Goal: Transaction & Acquisition: Subscribe to service/newsletter

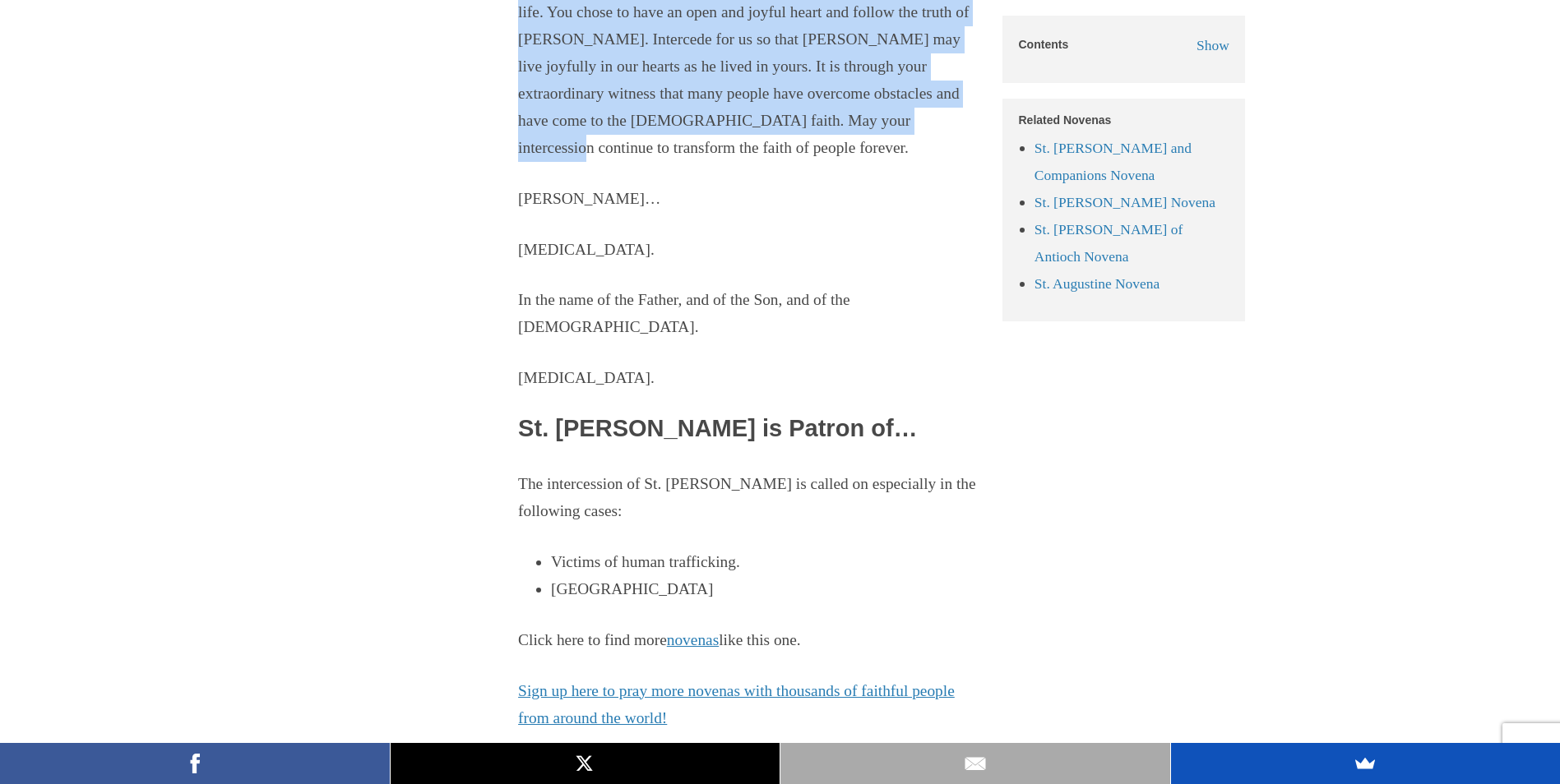
scroll to position [11649, 0]
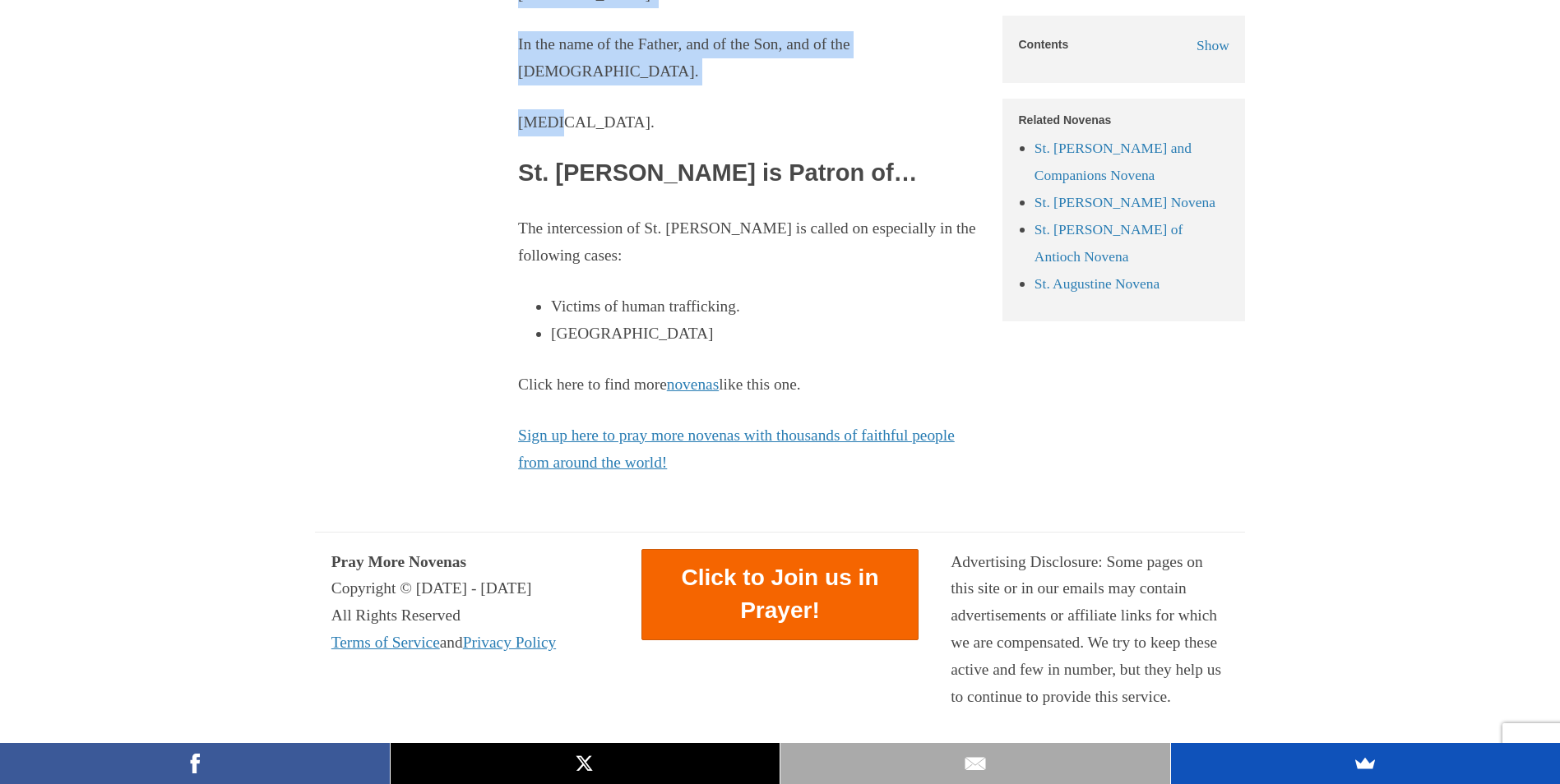
drag, startPoint x: 518, startPoint y: 161, endPoint x: 909, endPoint y: 373, distance: 444.8
copy div "Lo. Ipsumdolo Sitamet conse adi el Seddoeiu 7te inc utl etd magn ali En. Admini…"
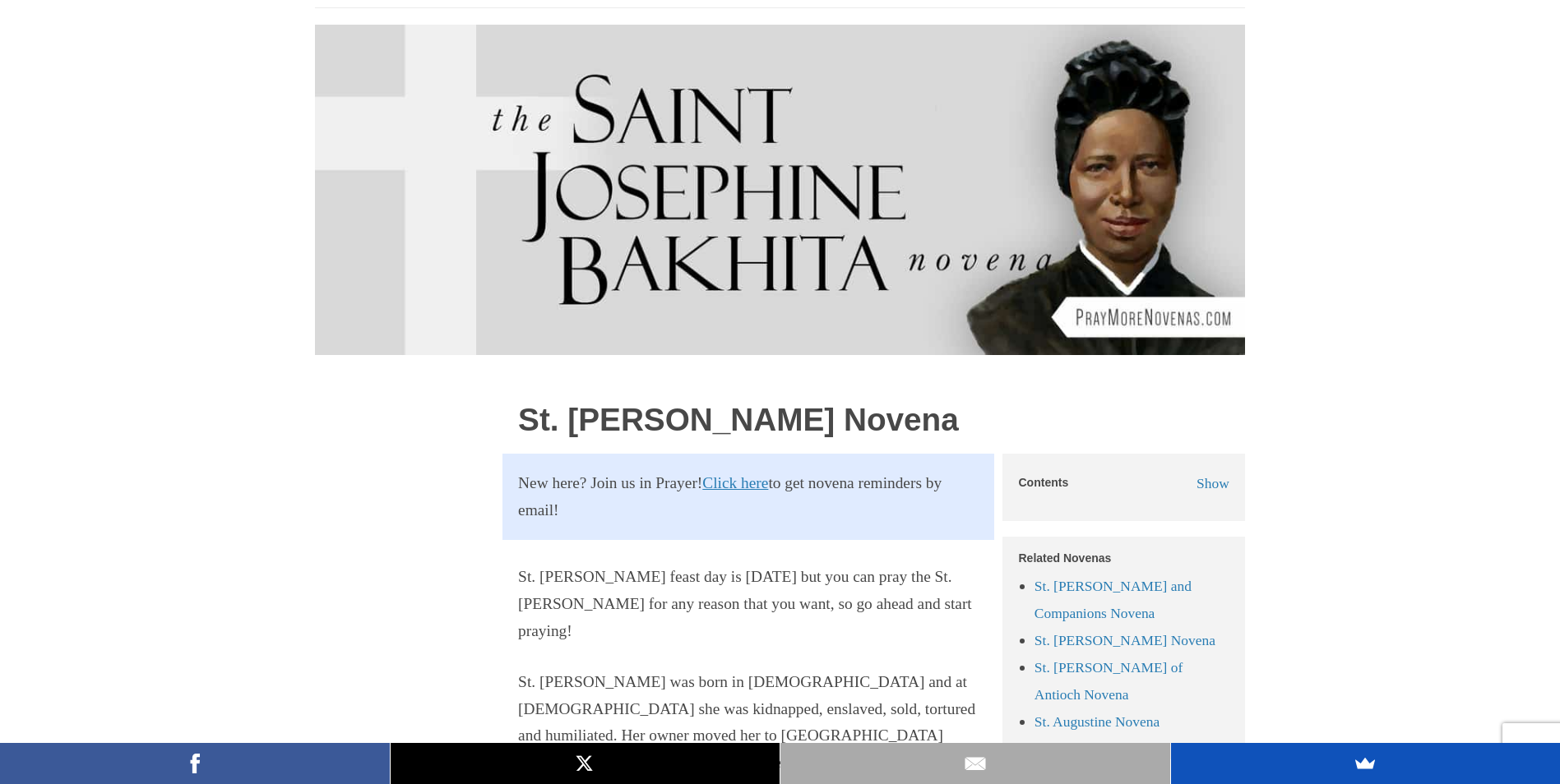
scroll to position [0, 0]
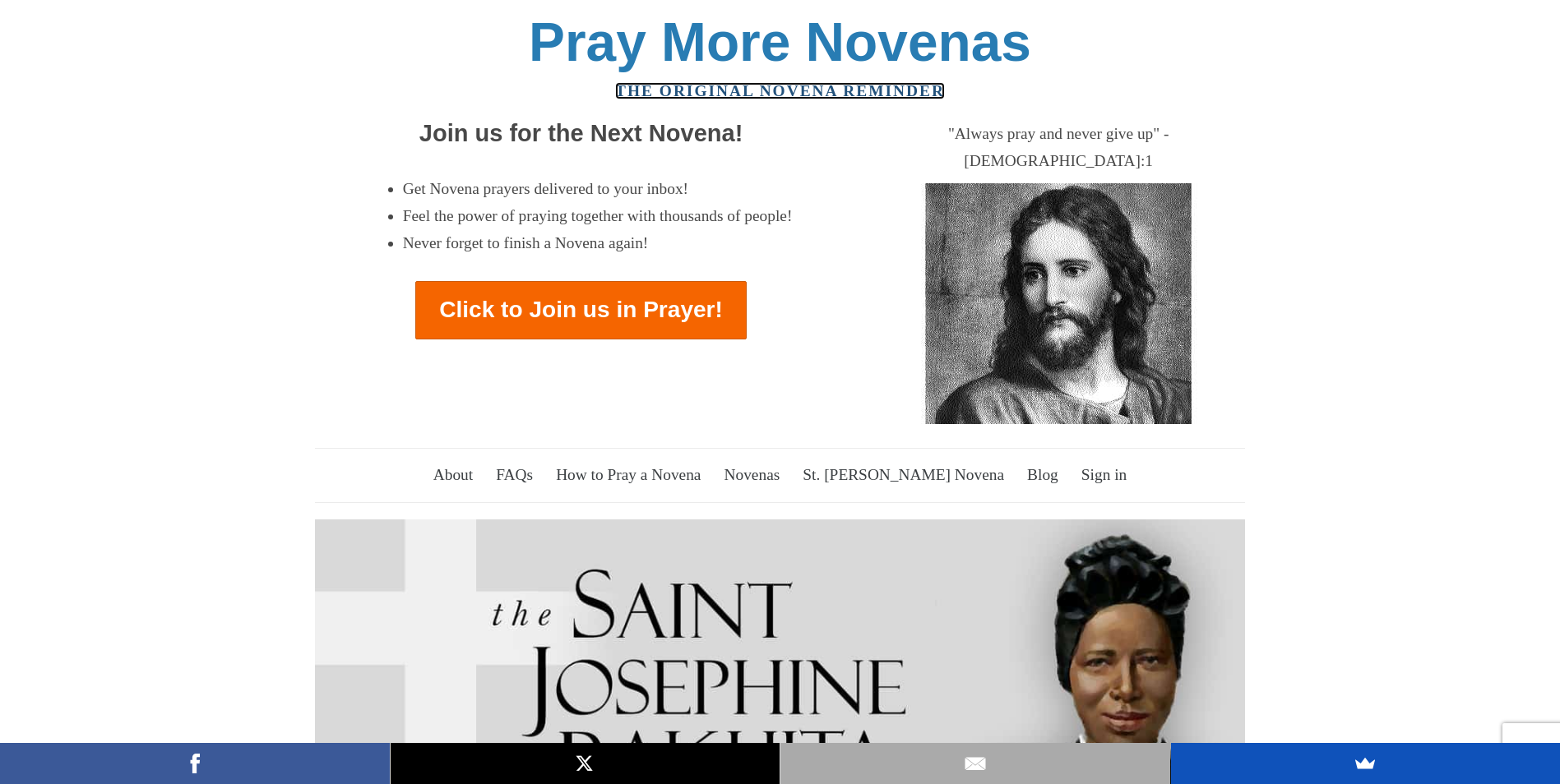
click at [699, 87] on link "The original novena reminder" at bounding box center [780, 90] width 330 height 17
